Goal: Information Seeking & Learning: Check status

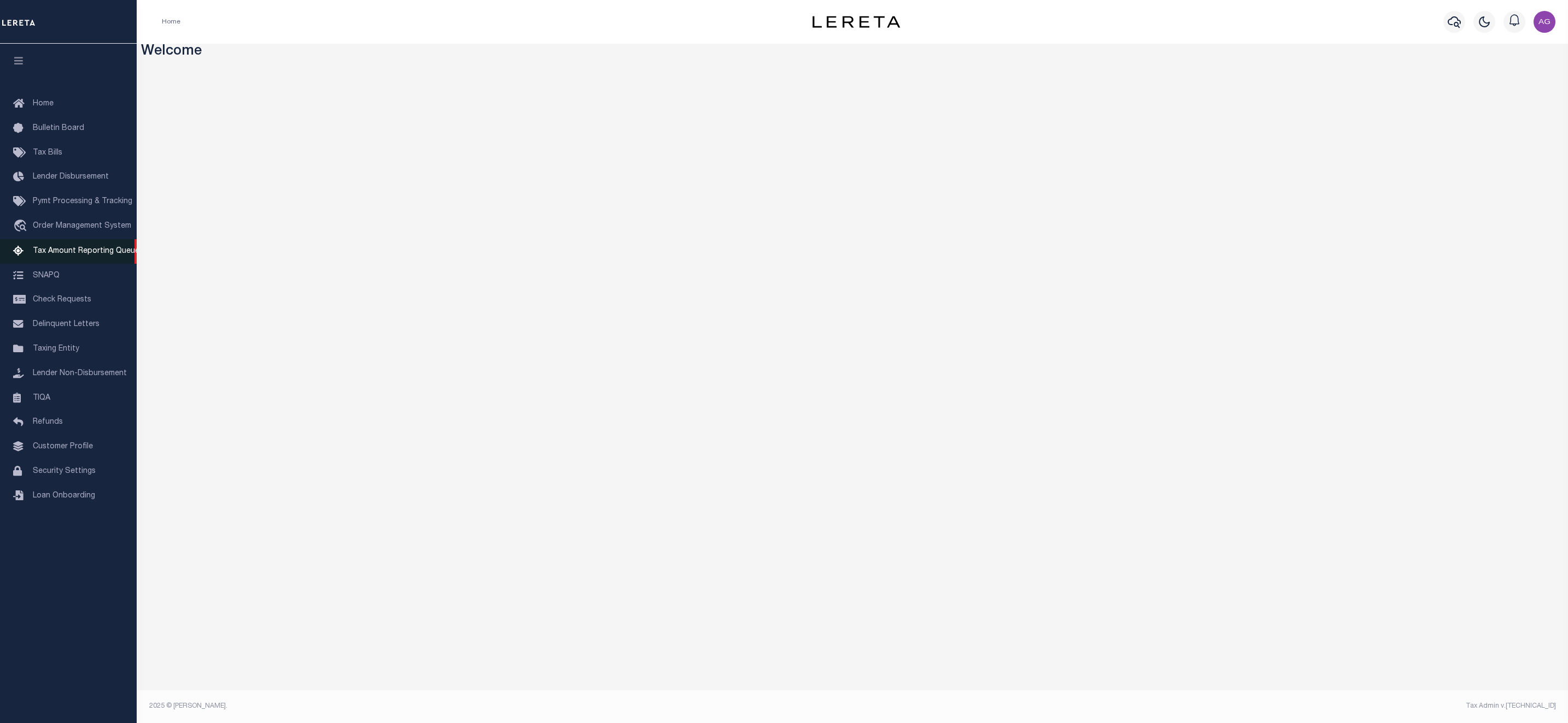
click at [65, 248] on link "Tax Amount Reporting Queue" at bounding box center [68, 251] width 136 height 24
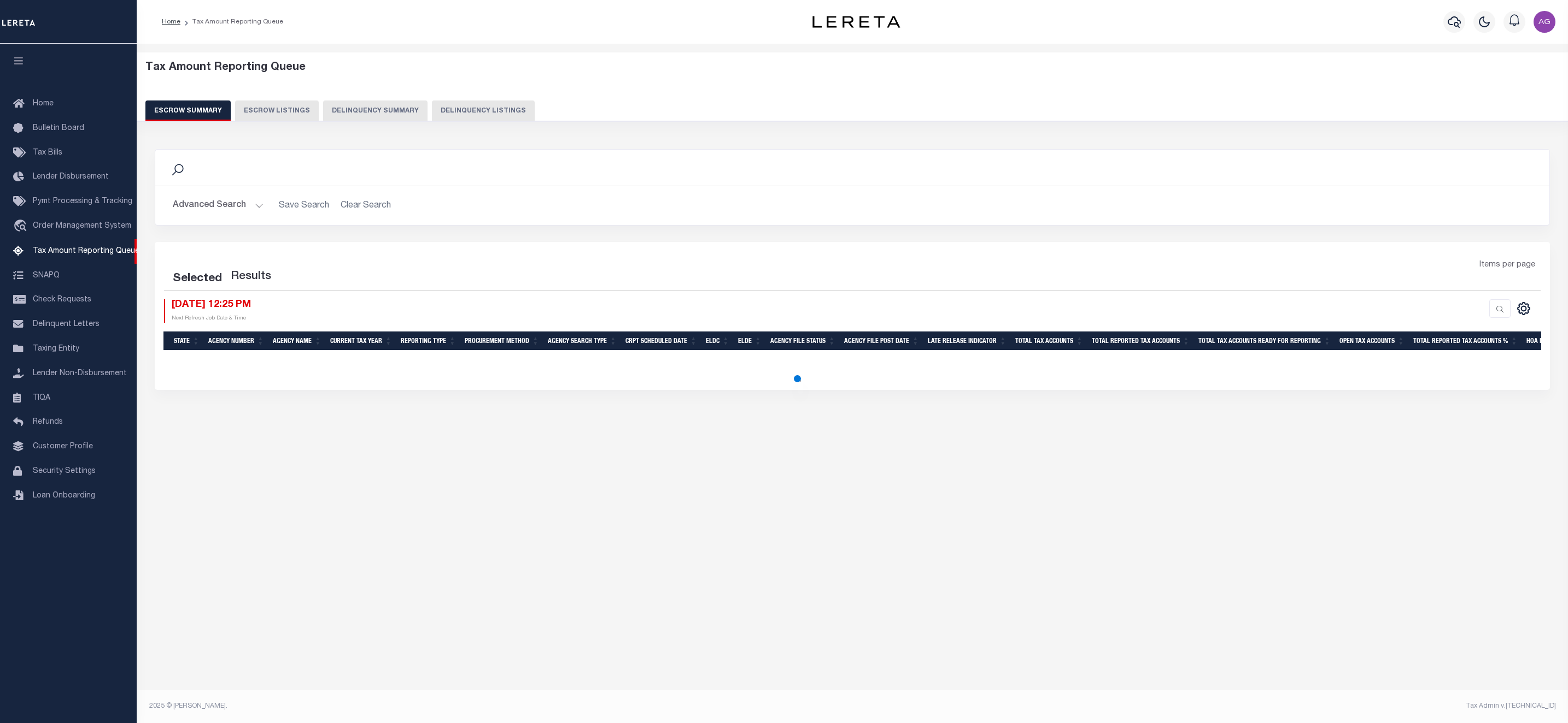
click at [476, 107] on button "Delinquency Listings" at bounding box center [483, 110] width 103 height 21
select select
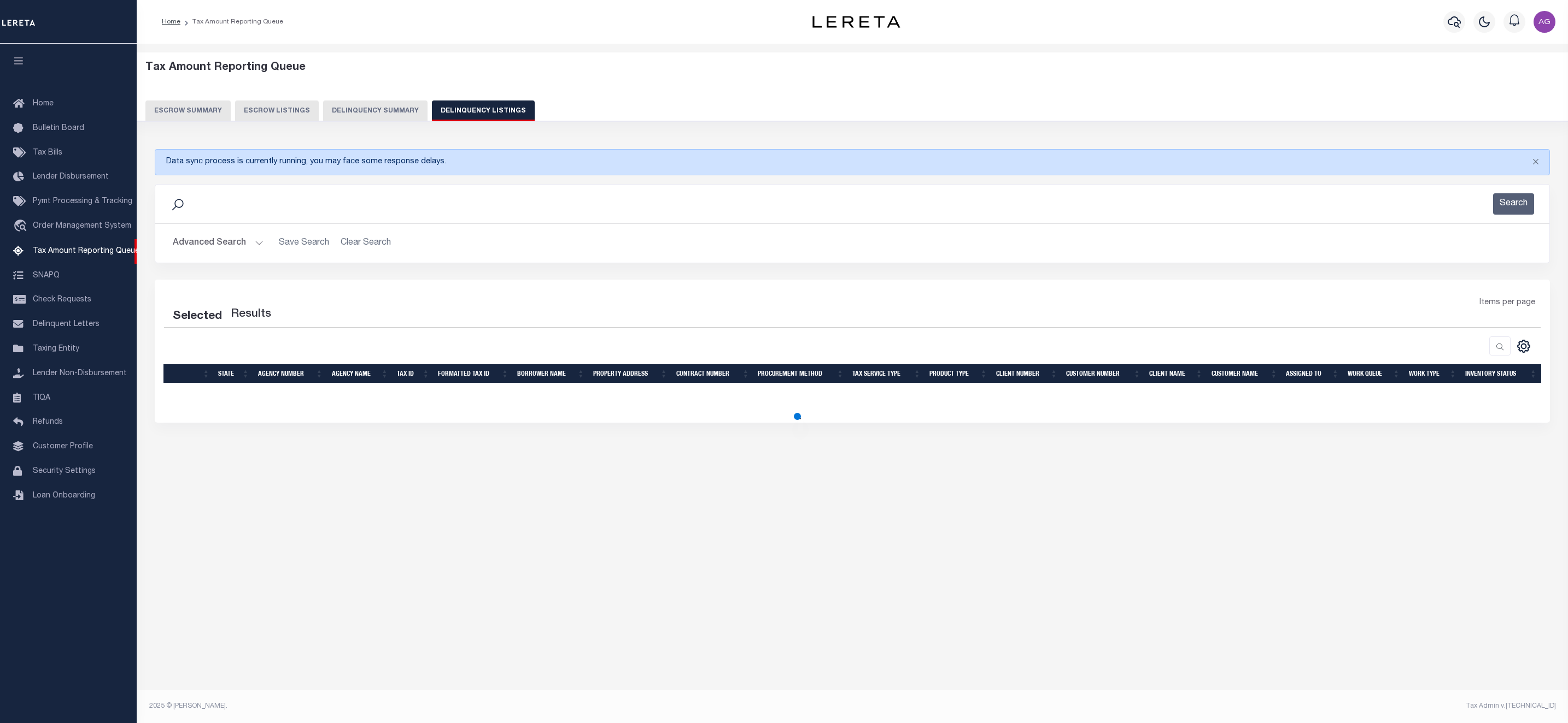
click at [209, 245] on button "Advanced Search" at bounding box center [218, 244] width 91 height 21
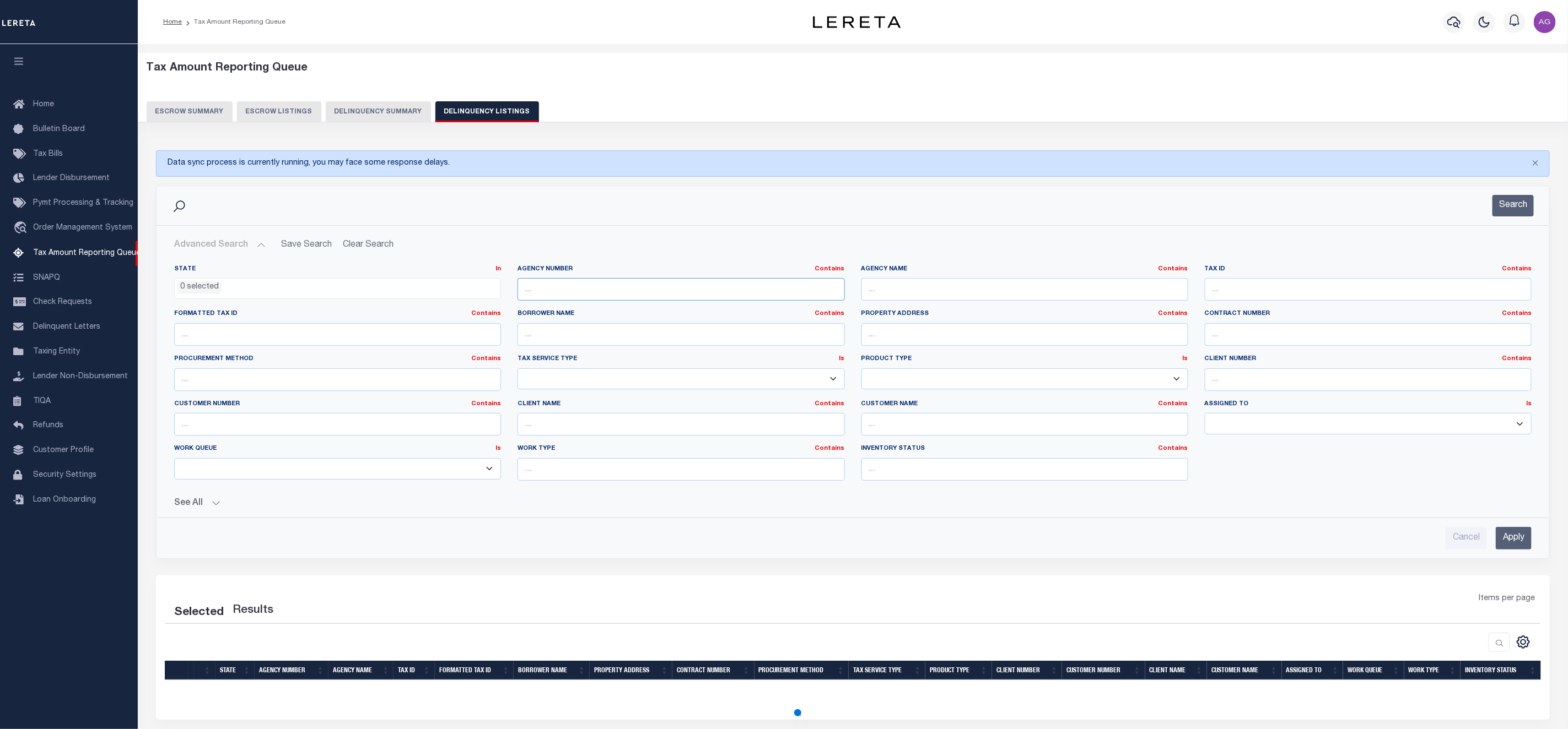
click at [589, 292] on input "text" at bounding box center [681, 289] width 327 height 22
paste input "R00105795"
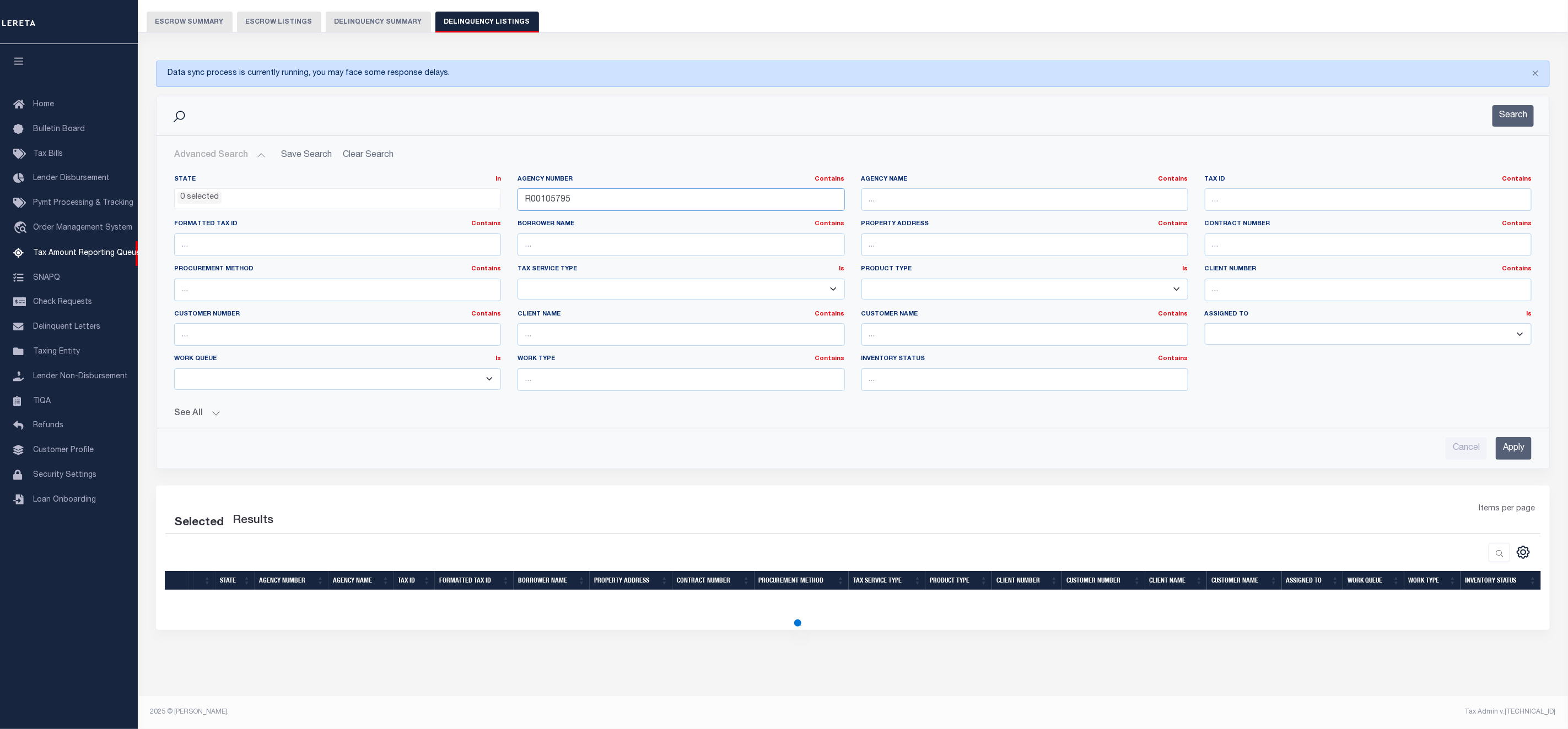
type input "R00105795"
click at [1520, 444] on input "Apply" at bounding box center [1513, 448] width 36 height 22
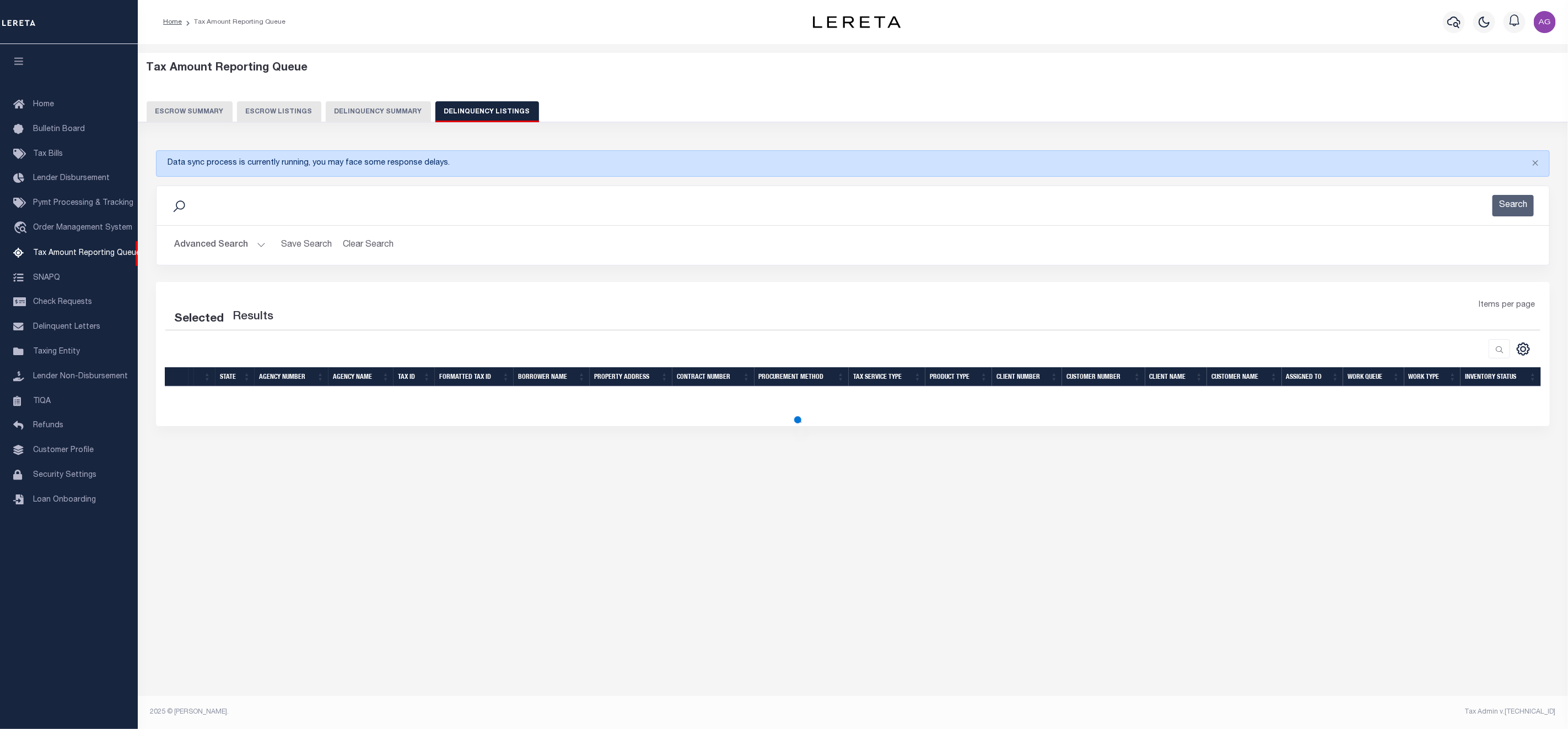
scroll to position [0, 0]
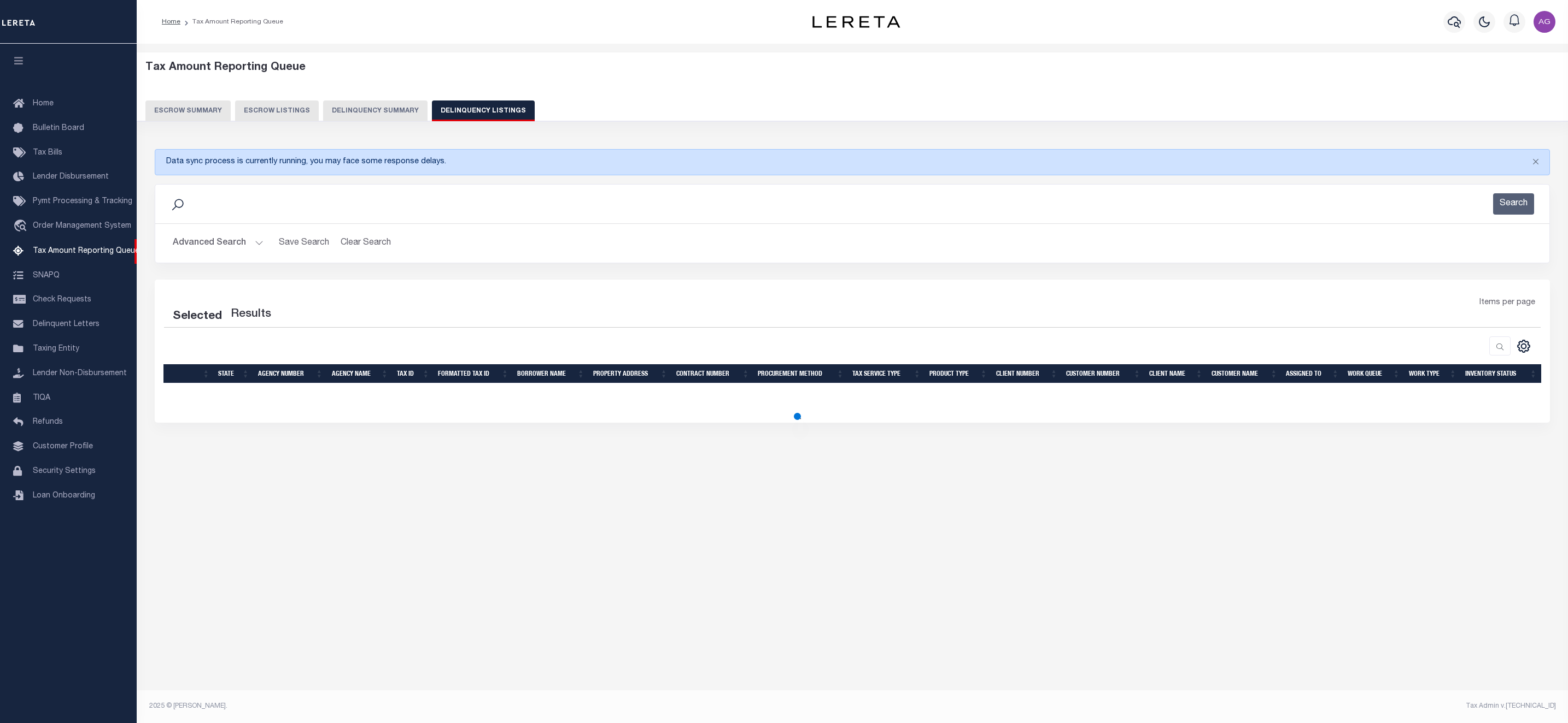
select select "100"
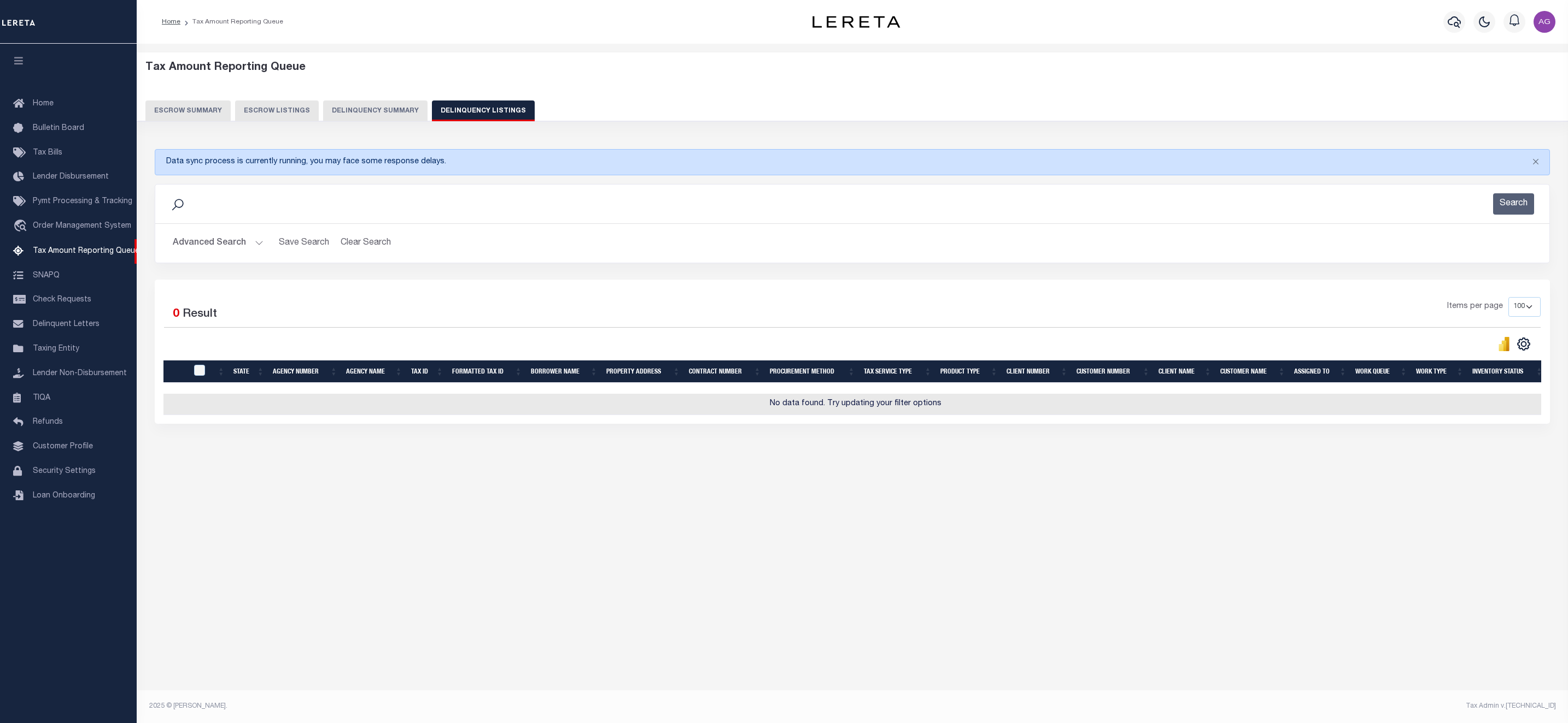
click at [372, 108] on button "Delinquency Summary" at bounding box center [375, 110] width 104 height 21
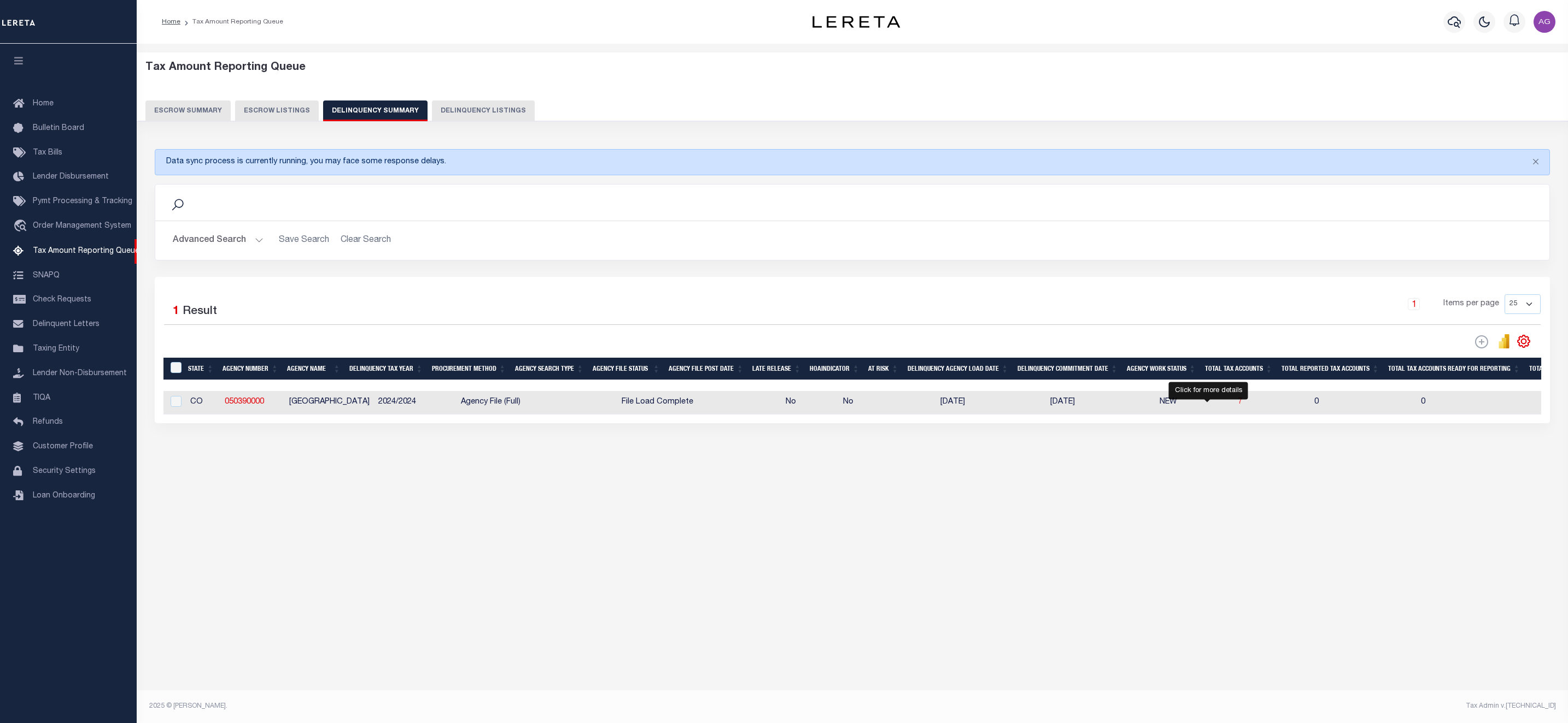
click at [1237, 405] on span "7" at bounding box center [1240, 402] width 5 height 8
select select "100"
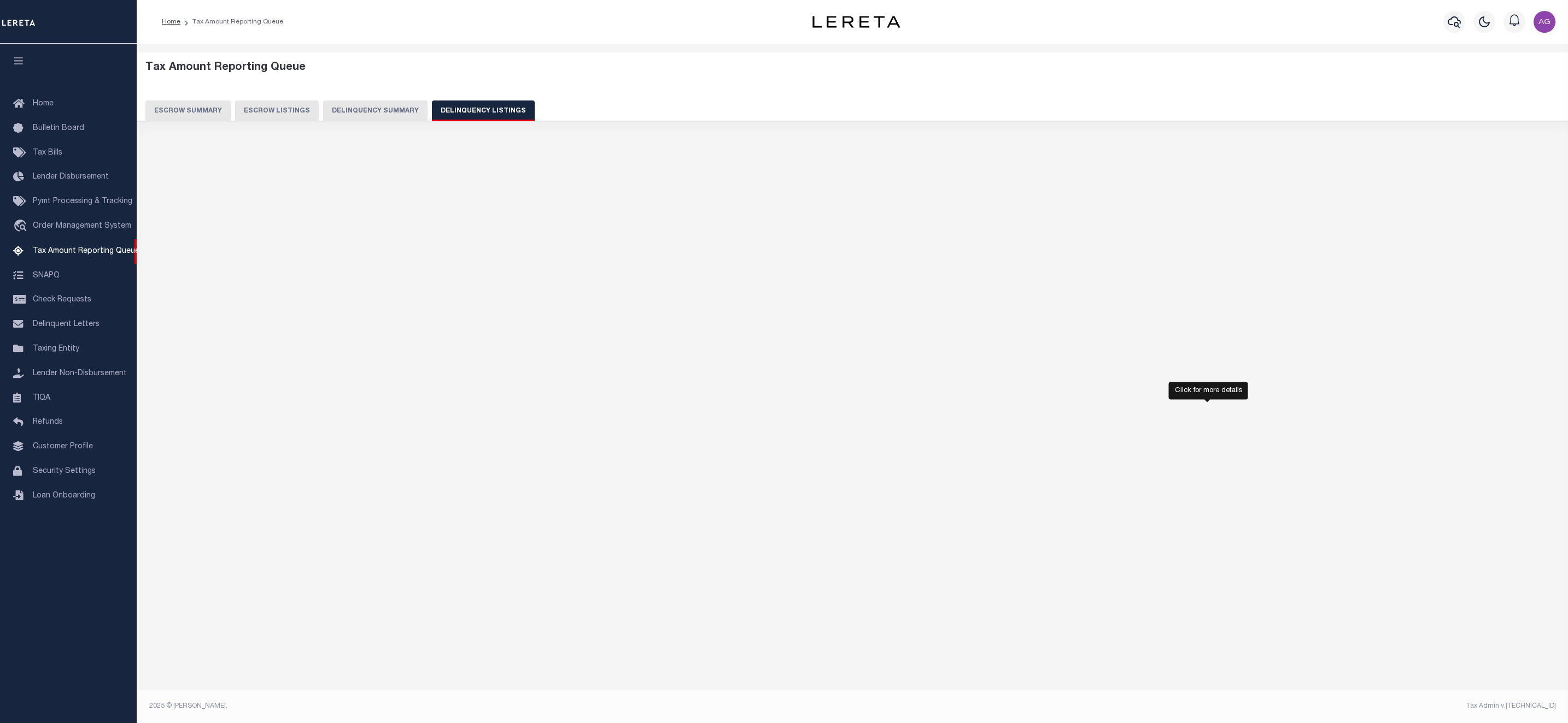
select select "100"
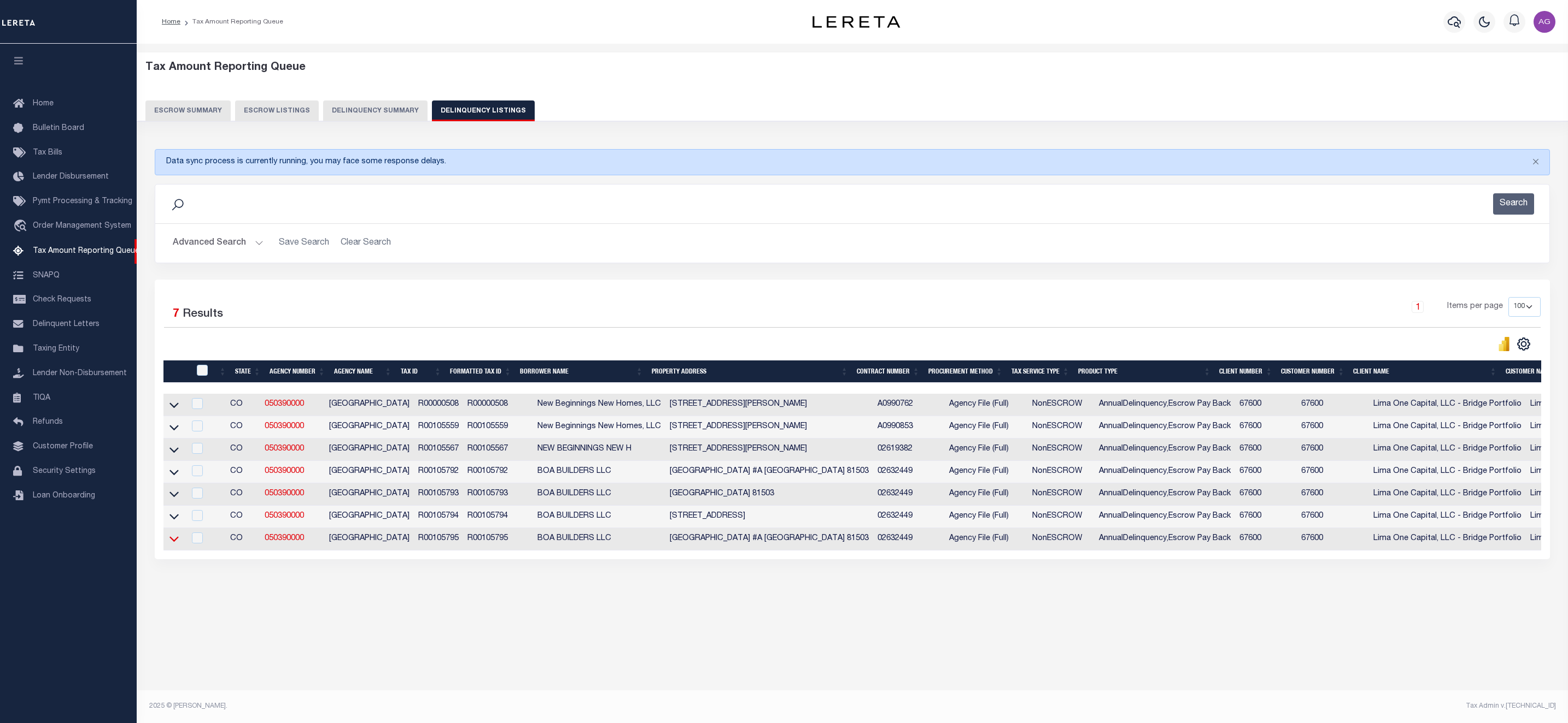
click at [171, 545] on icon at bounding box center [174, 539] width 9 height 11
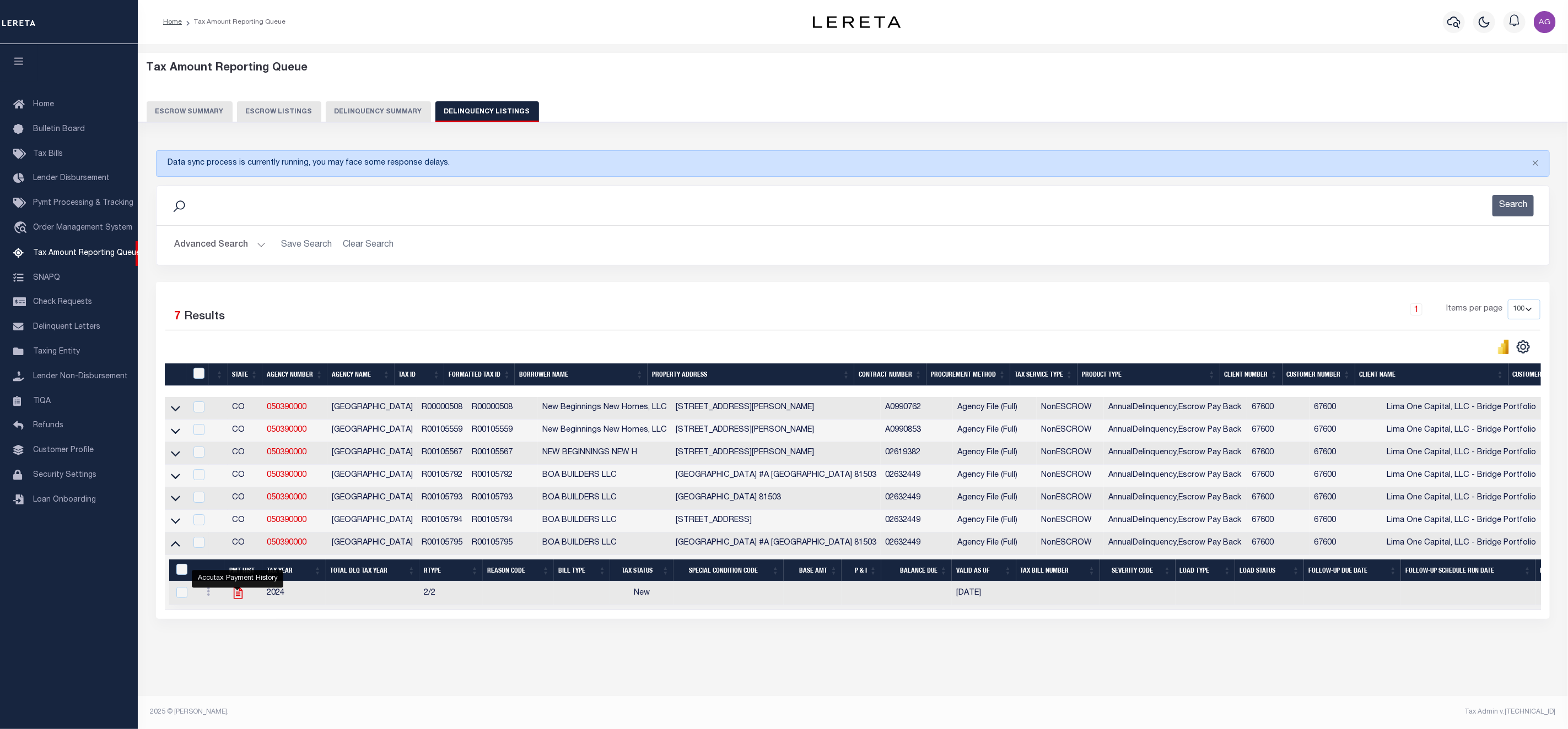
click at [237, 599] on icon "" at bounding box center [237, 593] width 8 height 12
checkbox input "true"
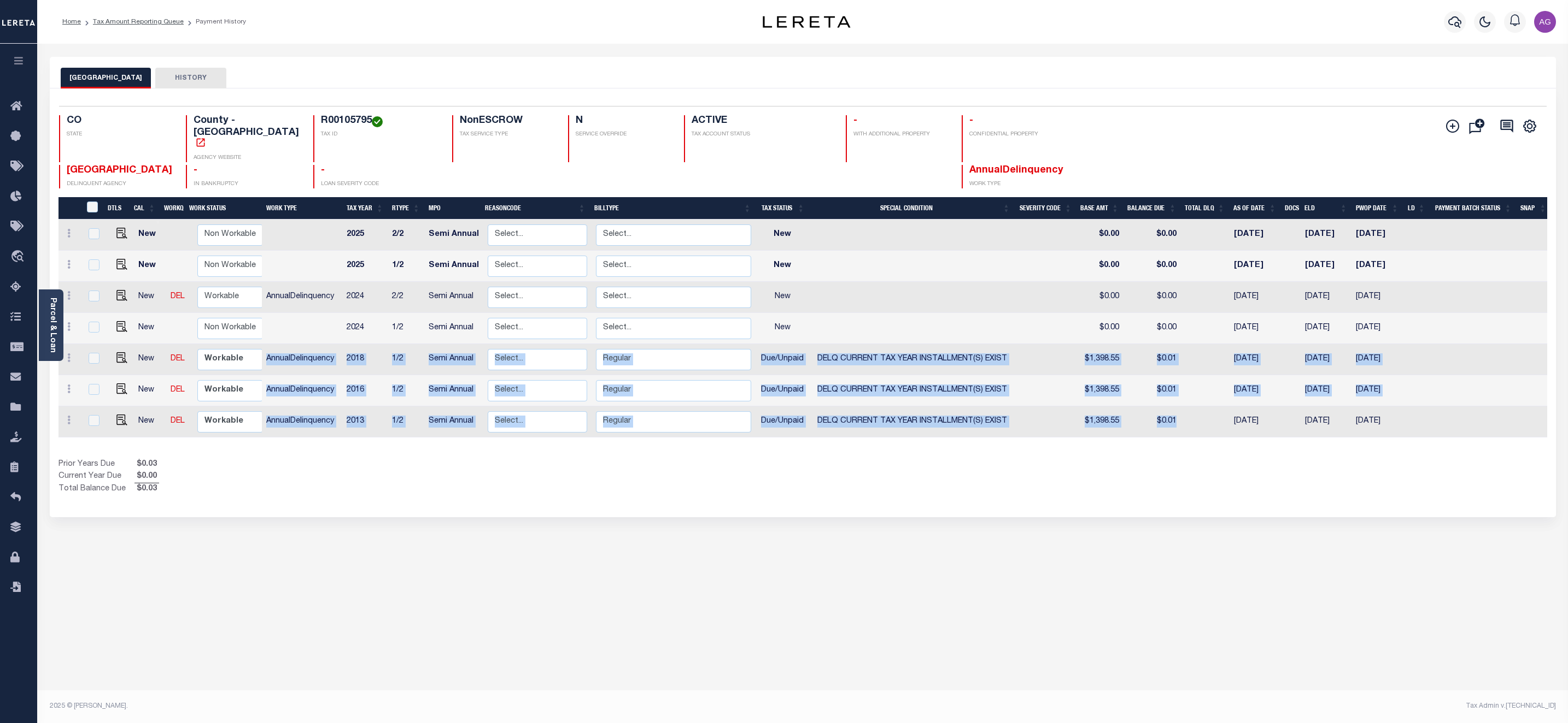
drag, startPoint x: 263, startPoint y: 336, endPoint x: 1218, endPoint y: 399, distance: 957.1
click at [1218, 399] on tbody "New Non Workable Workable 2025 2/2 Semi Annual Select... Payment Reversal Taxab…" at bounding box center [805, 329] width 1493 height 218
click at [1206, 412] on td at bounding box center [1206, 422] width 49 height 31
checkbox input "true"
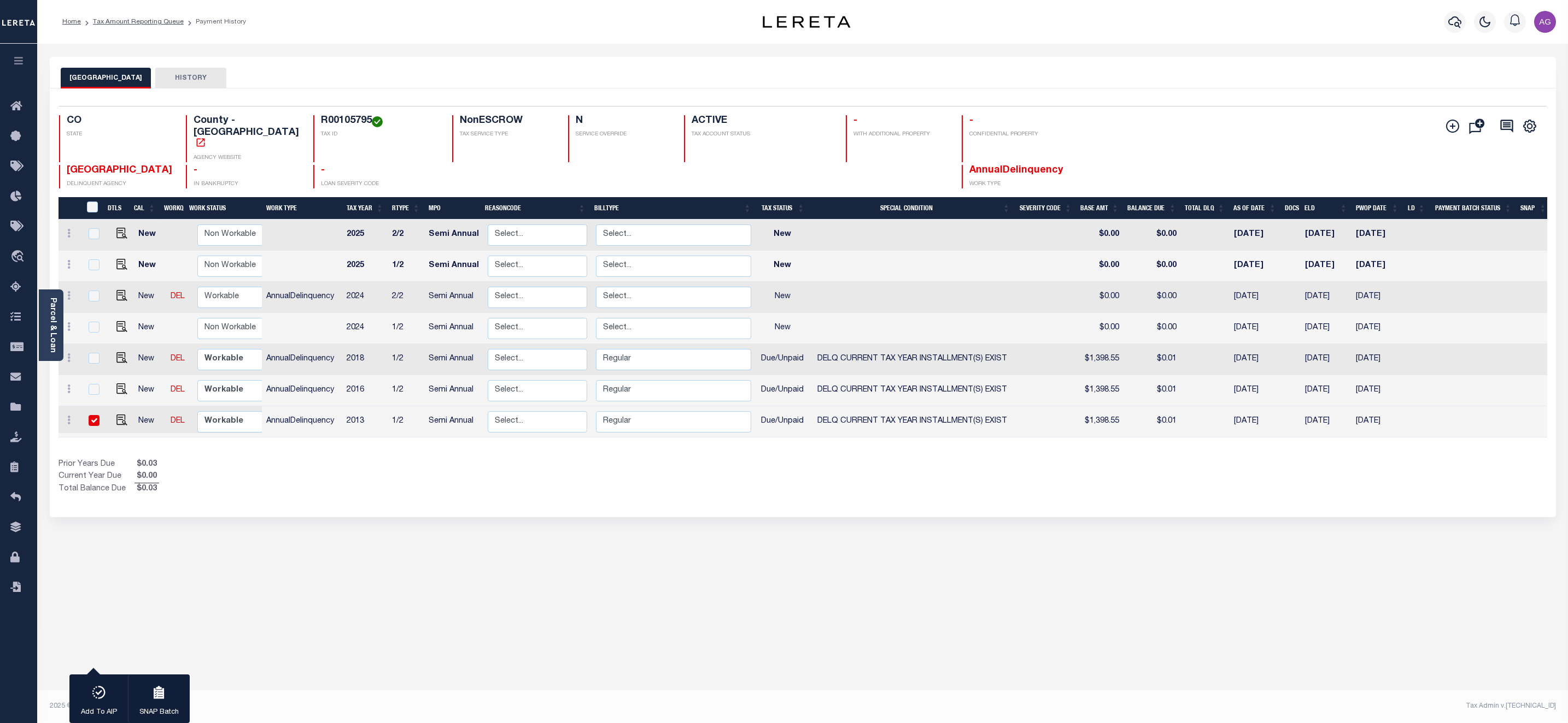
click at [92, 407] on td at bounding box center [94, 422] width 25 height 31
checkbox input "false"
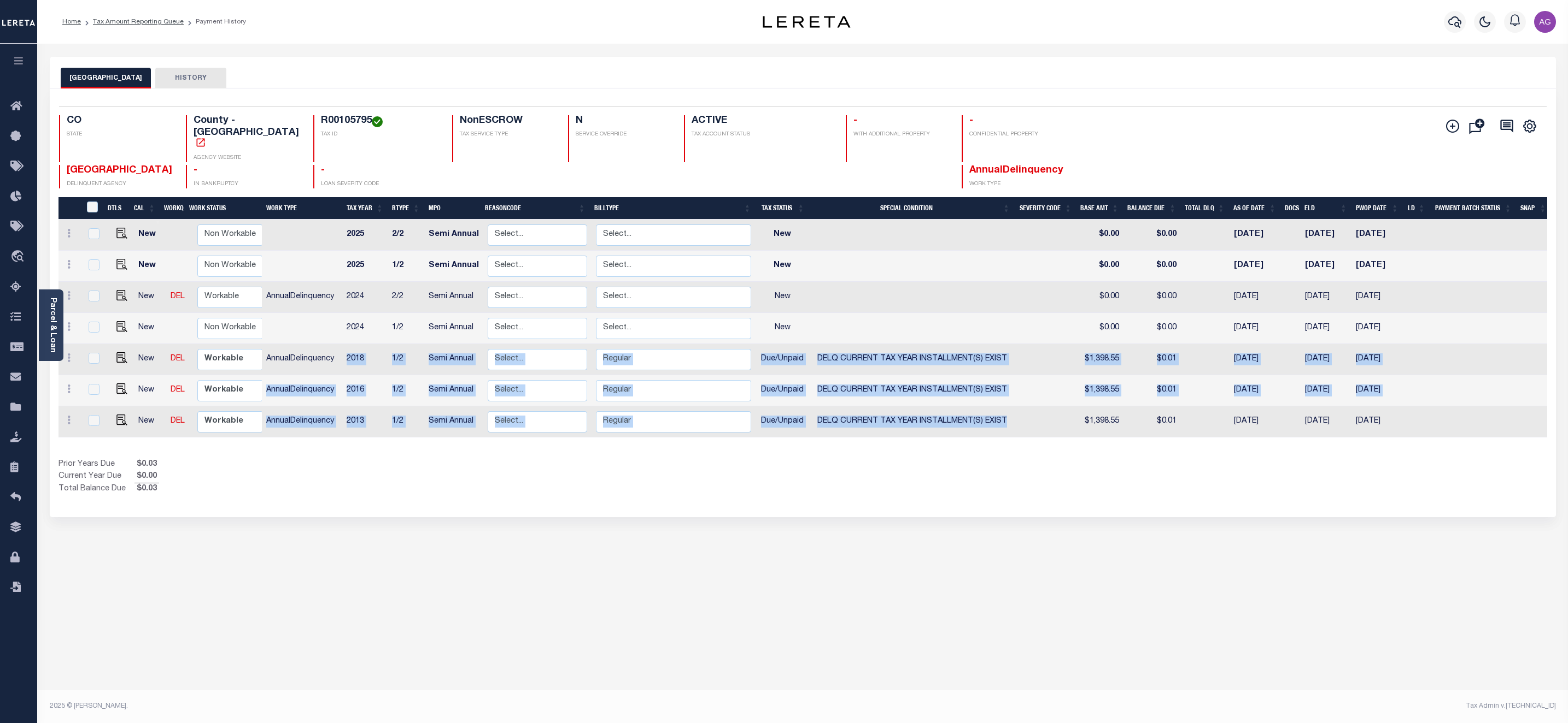
drag, startPoint x: 345, startPoint y: 335, endPoint x: 1069, endPoint y: 409, distance: 727.8
click at [1069, 409] on tbody "New Non Workable Workable 2025 2/2 Semi Annual Select... Payment Reversal Taxab…" at bounding box center [805, 329] width 1493 height 218
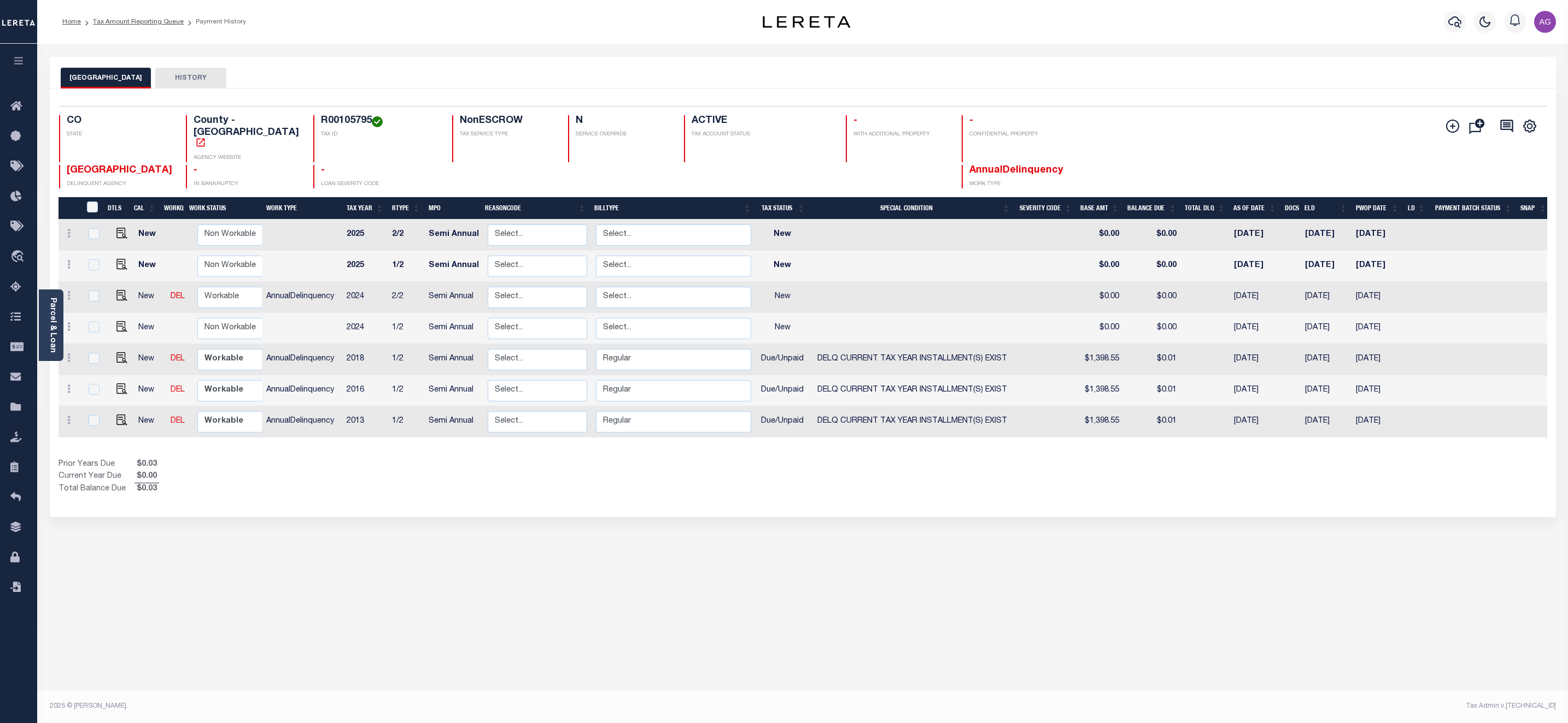
click at [1039, 498] on div "MESA COUNTY HISTORY 1 Selected 7 1" at bounding box center [803, 365] width 1522 height 616
